Goal: Task Accomplishment & Management: Manage account settings

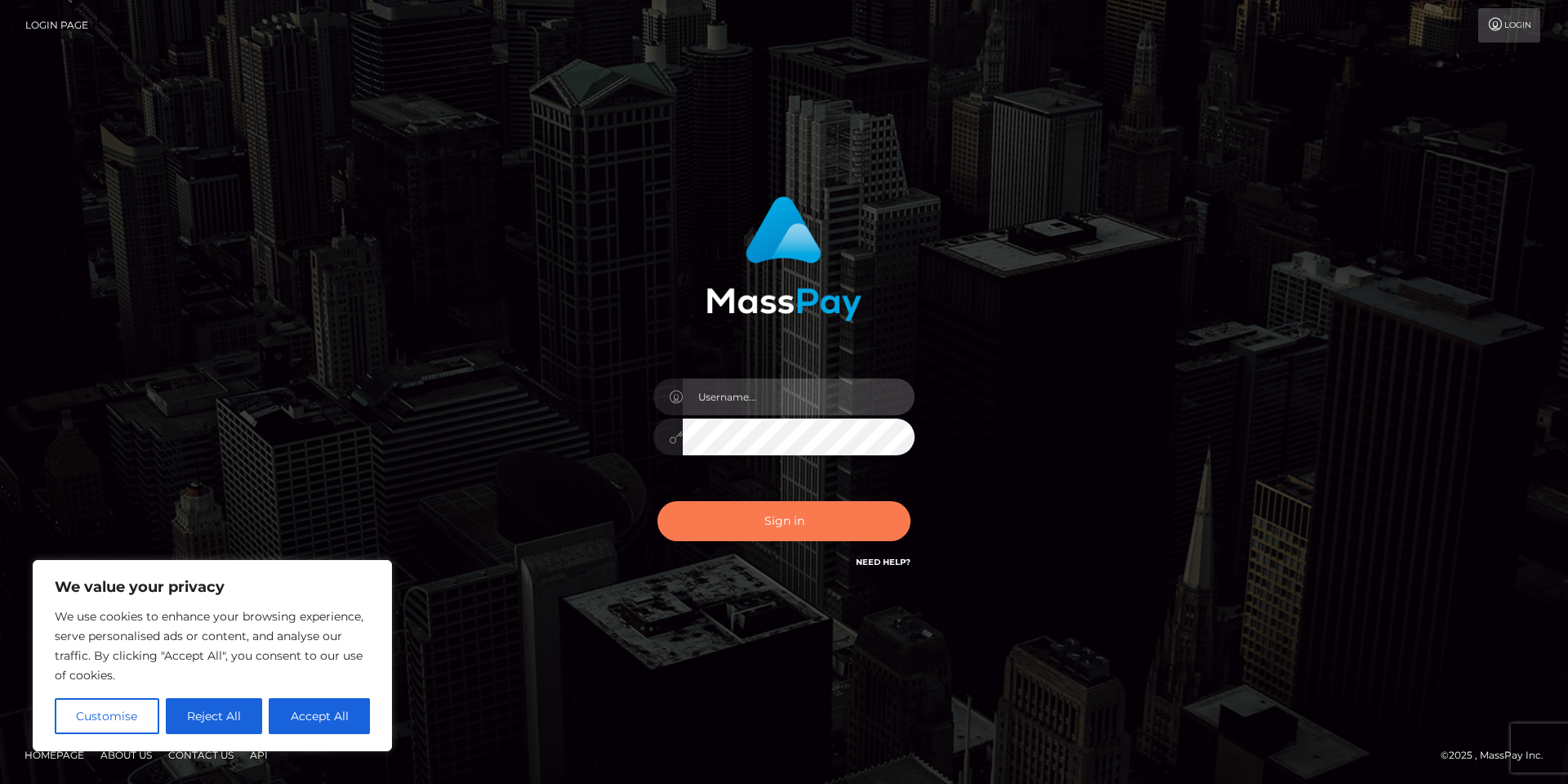
type input "[PERSON_NAME].Silversocial"
click at [797, 512] on button "Sign in" at bounding box center [784, 521] width 253 height 41
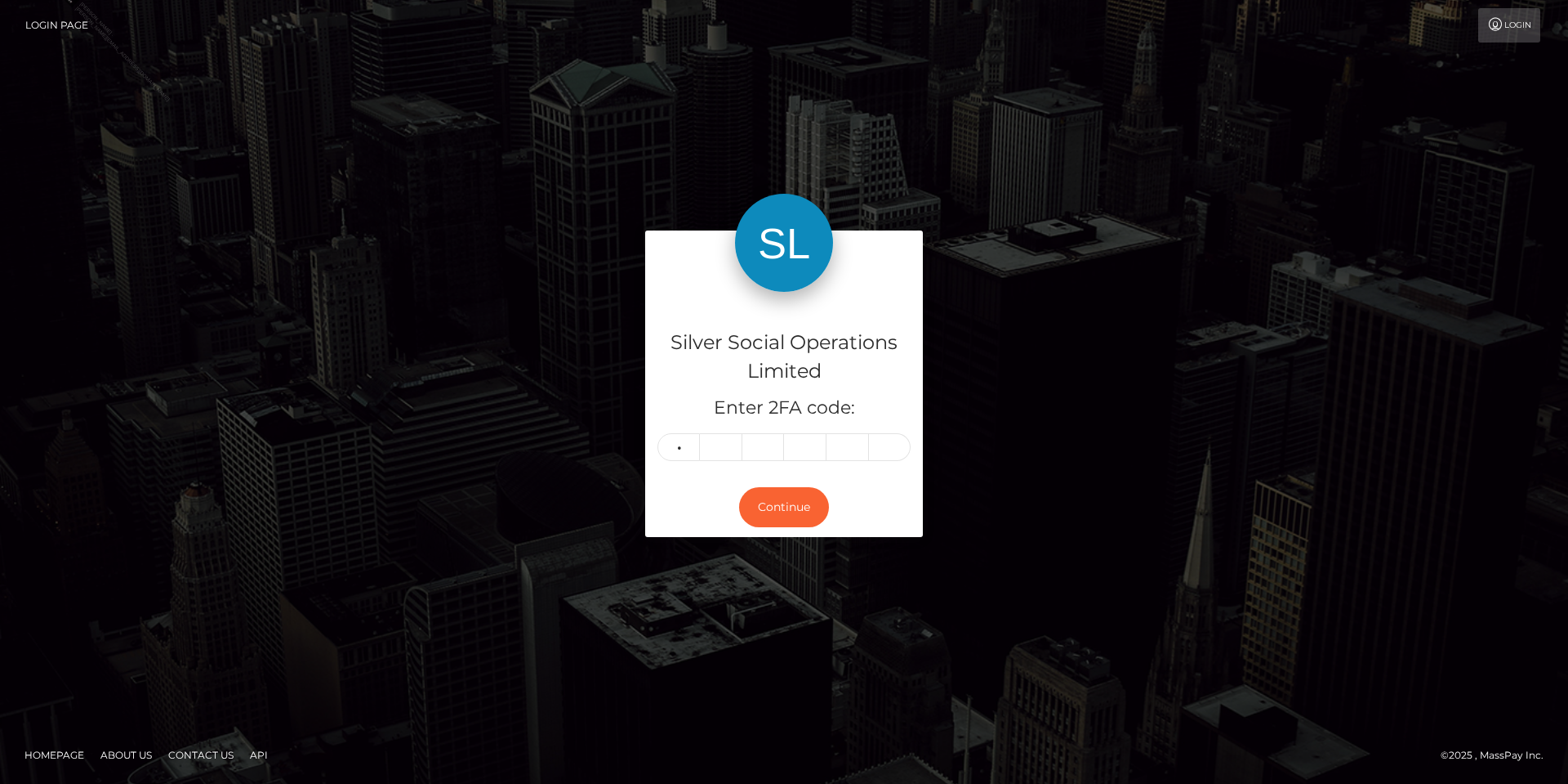
type input "0"
type input "4"
type input "1"
type input "3"
type input "9"
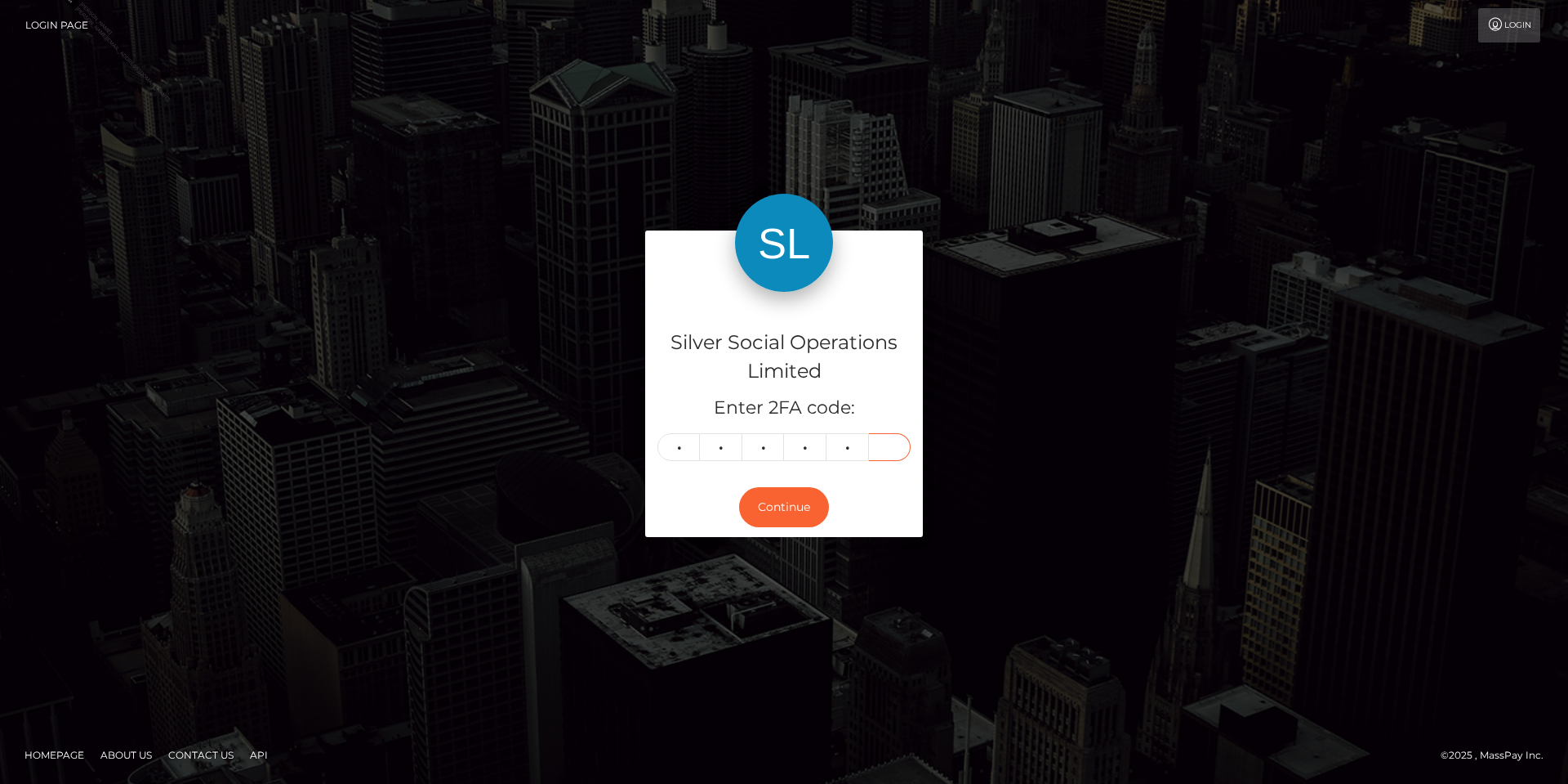
type input "1"
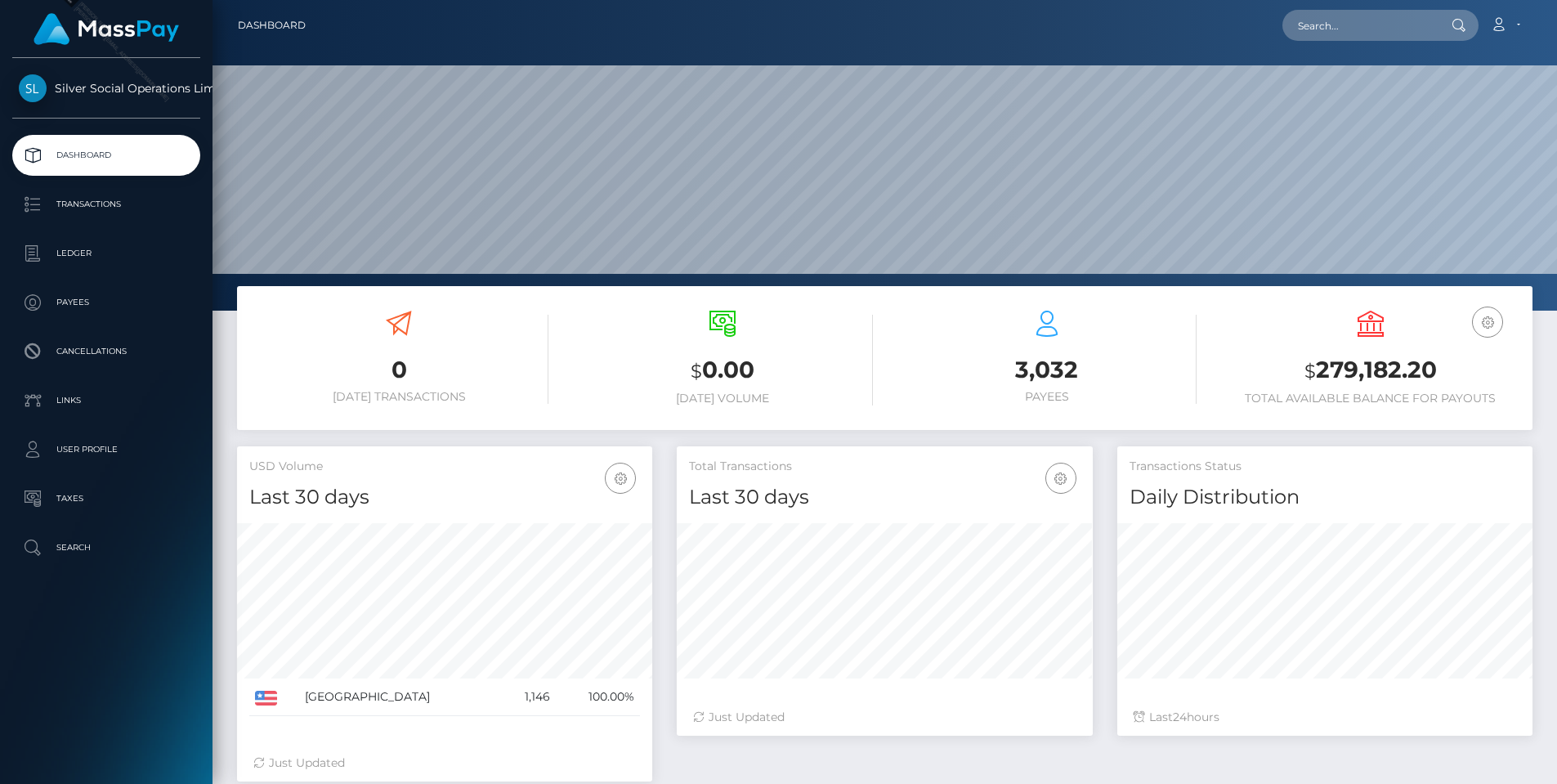
scroll to position [290, 416]
drag, startPoint x: 1448, startPoint y: 368, endPoint x: 1320, endPoint y: 375, distance: 128.2
click at [1320, 375] on h3 "$ 279,182.20" at bounding box center [1371, 370] width 299 height 34
